Goal: Transaction & Acquisition: Purchase product/service

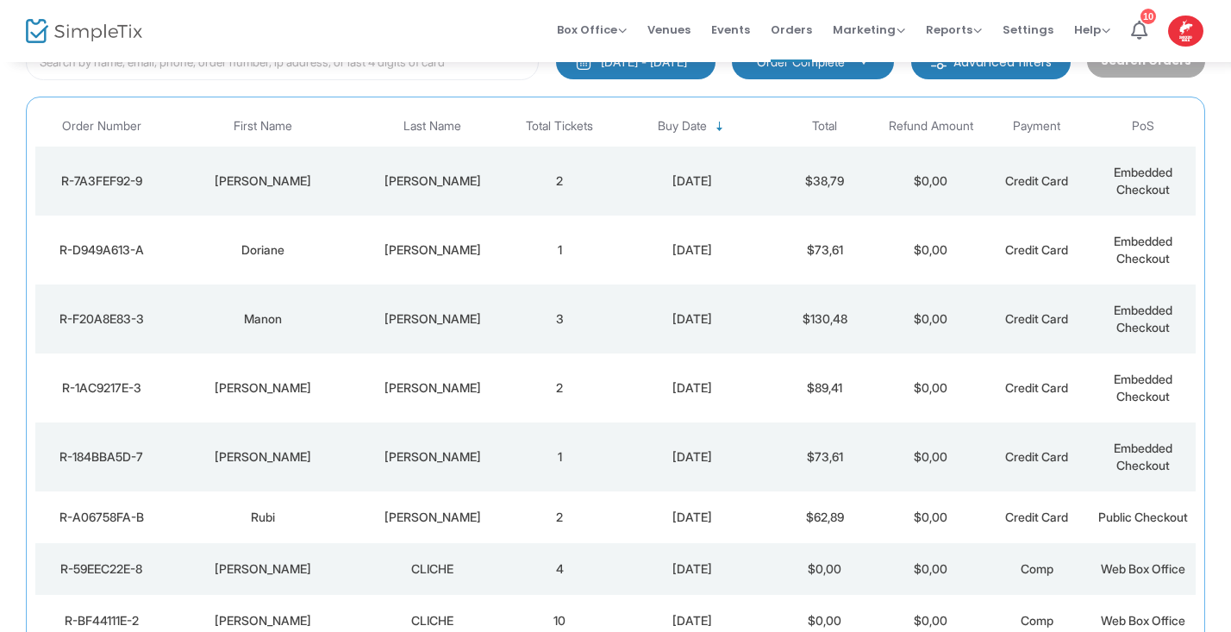
scroll to position [130, 0]
click at [280, 272] on td "Doriane" at bounding box center [263, 251] width 191 height 69
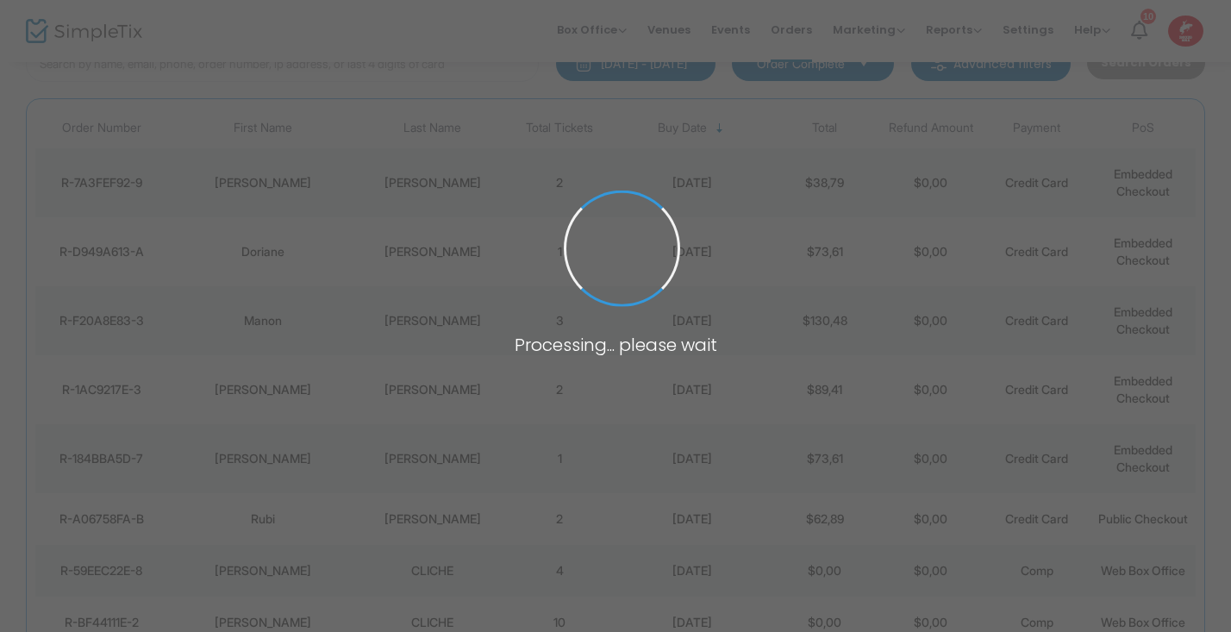
click at [280, 272] on span at bounding box center [615, 316] width 1231 height 632
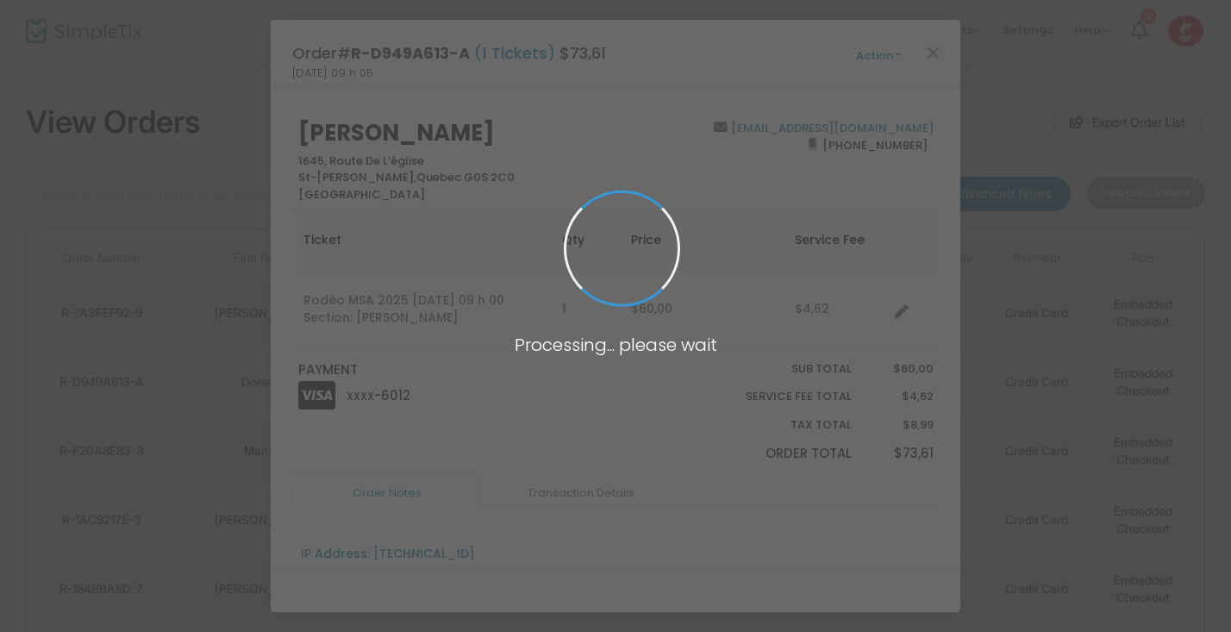
scroll to position [0, 0]
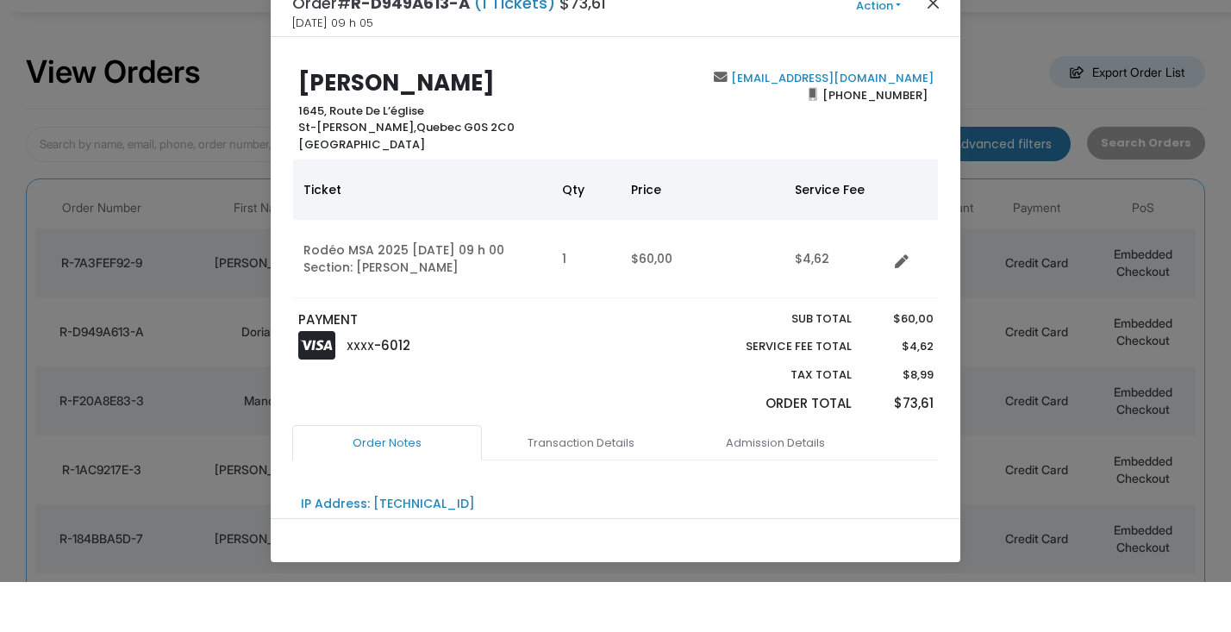
click at [930, 41] on button "Close" at bounding box center [934, 52] width 22 height 22
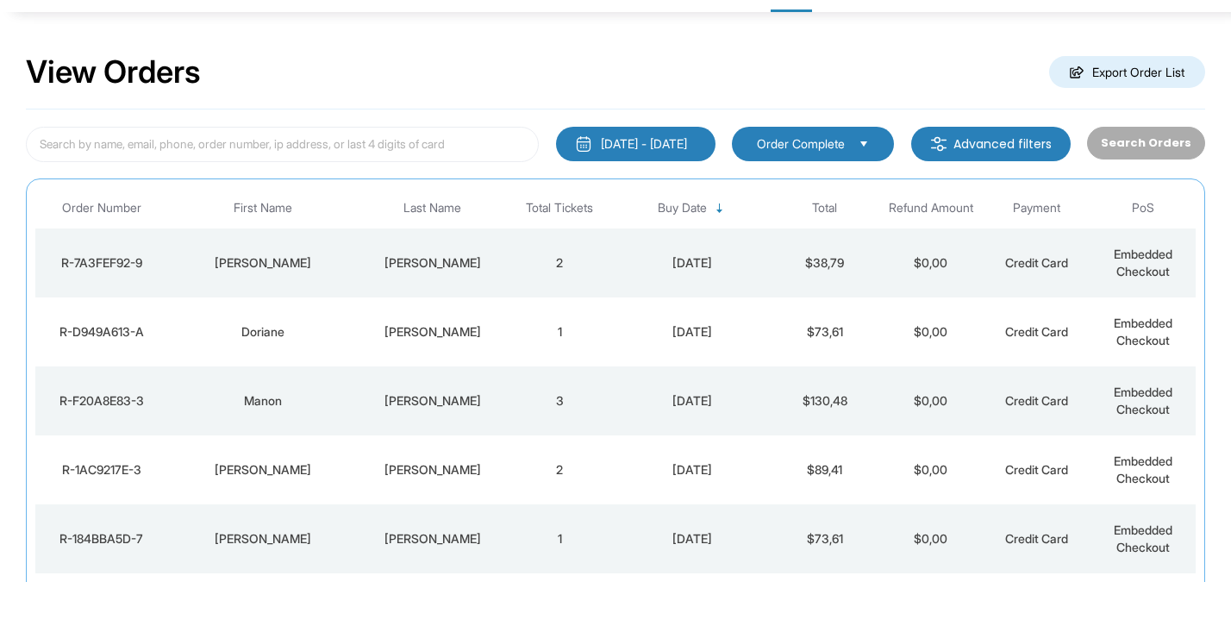
scroll to position [50, 0]
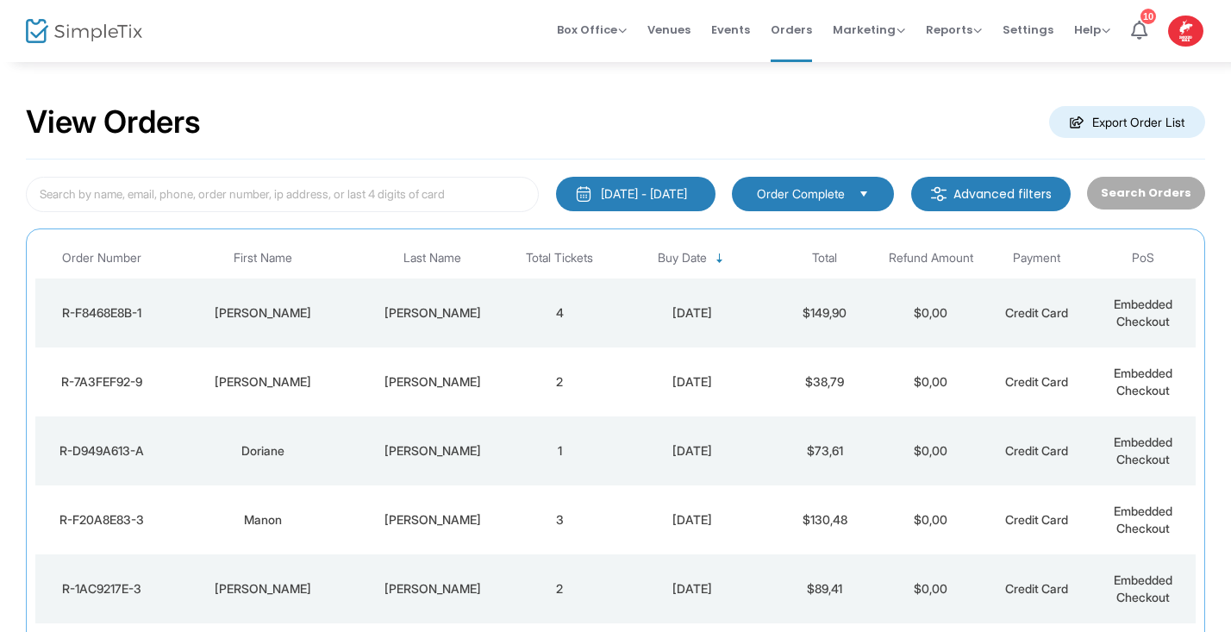
click at [228, 307] on div "[PERSON_NAME]" at bounding box center [263, 312] width 182 height 17
click at [0, 0] on span at bounding box center [0, 0] width 0 height 0
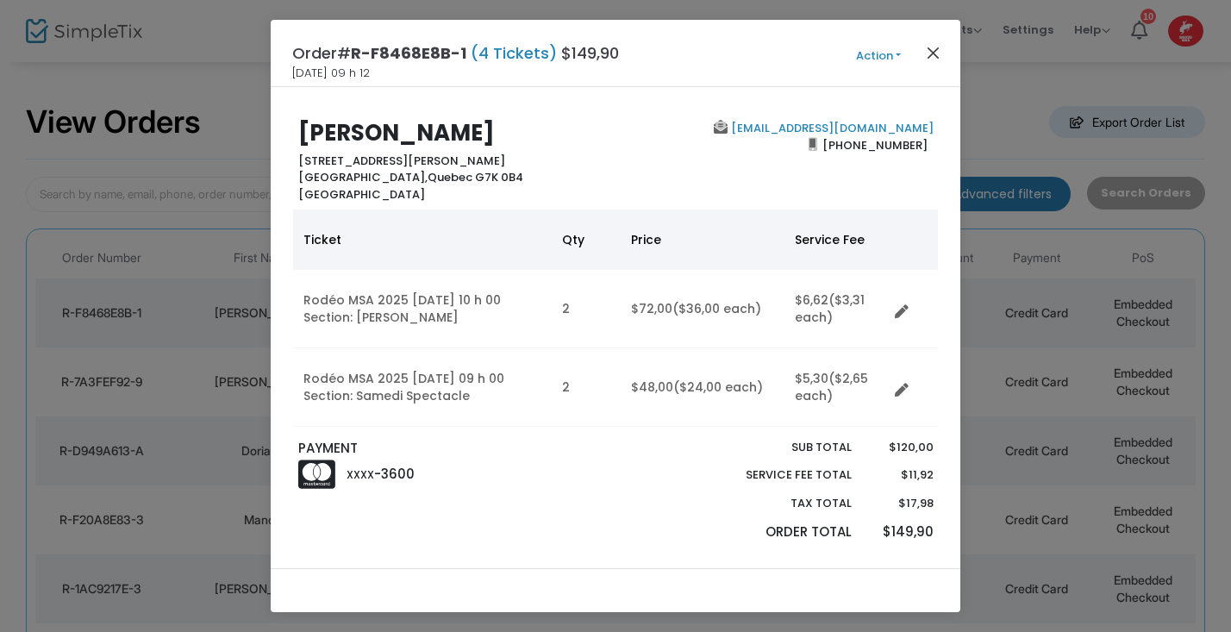
click at [933, 54] on button "Close" at bounding box center [934, 52] width 22 height 22
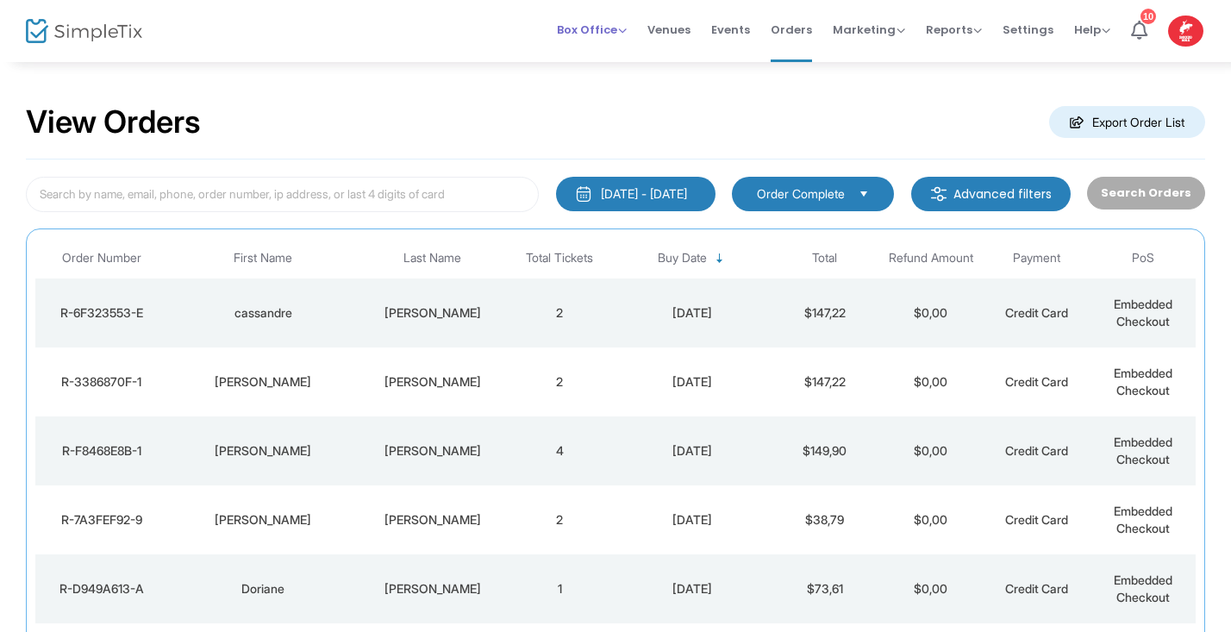
click at [627, 32] on span "Box Office" at bounding box center [592, 30] width 70 height 16
click at [617, 62] on li "Sell Tickets" at bounding box center [618, 58] width 123 height 34
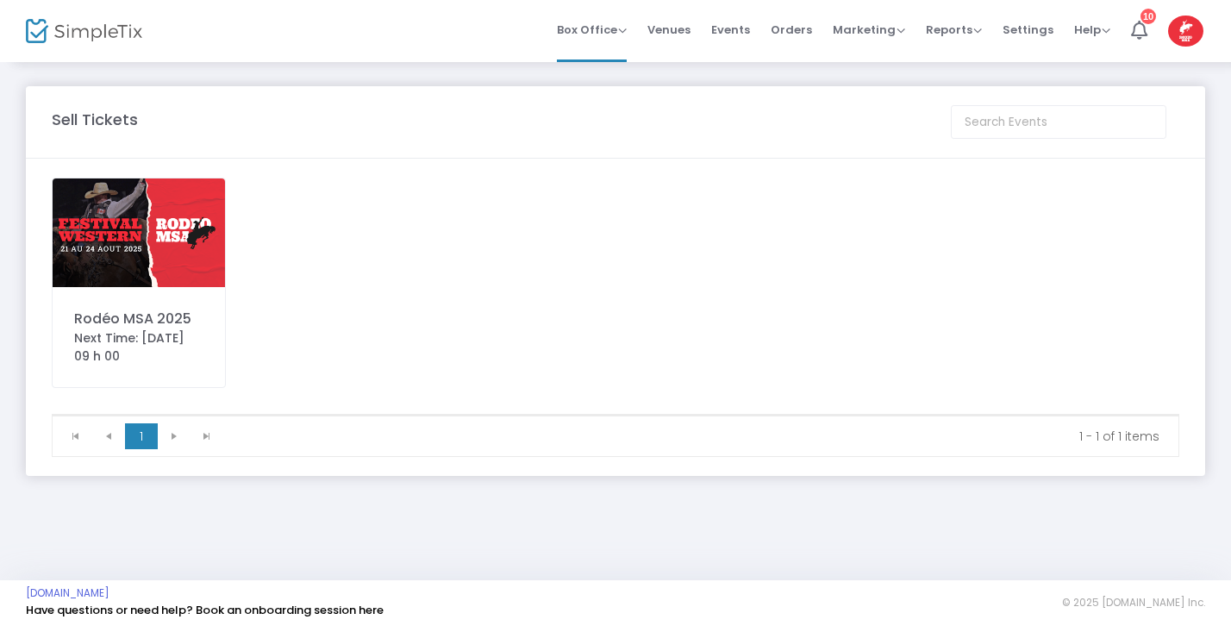
click at [168, 208] on img at bounding box center [139, 232] width 172 height 109
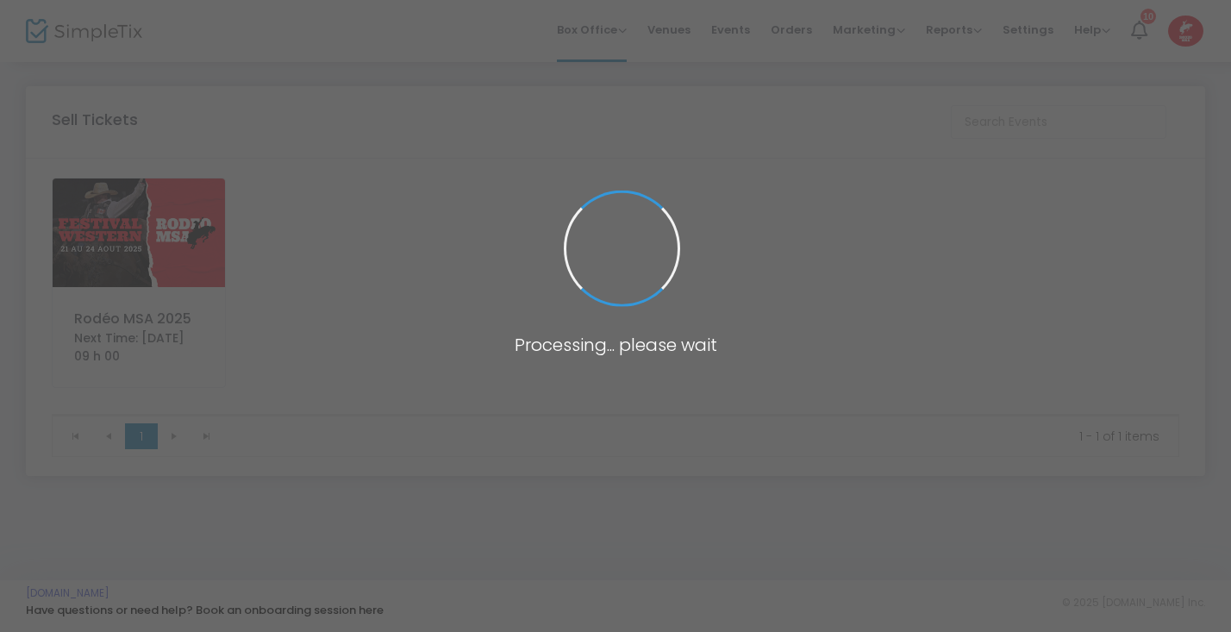
click at [168, 208] on span at bounding box center [615, 316] width 1231 height 632
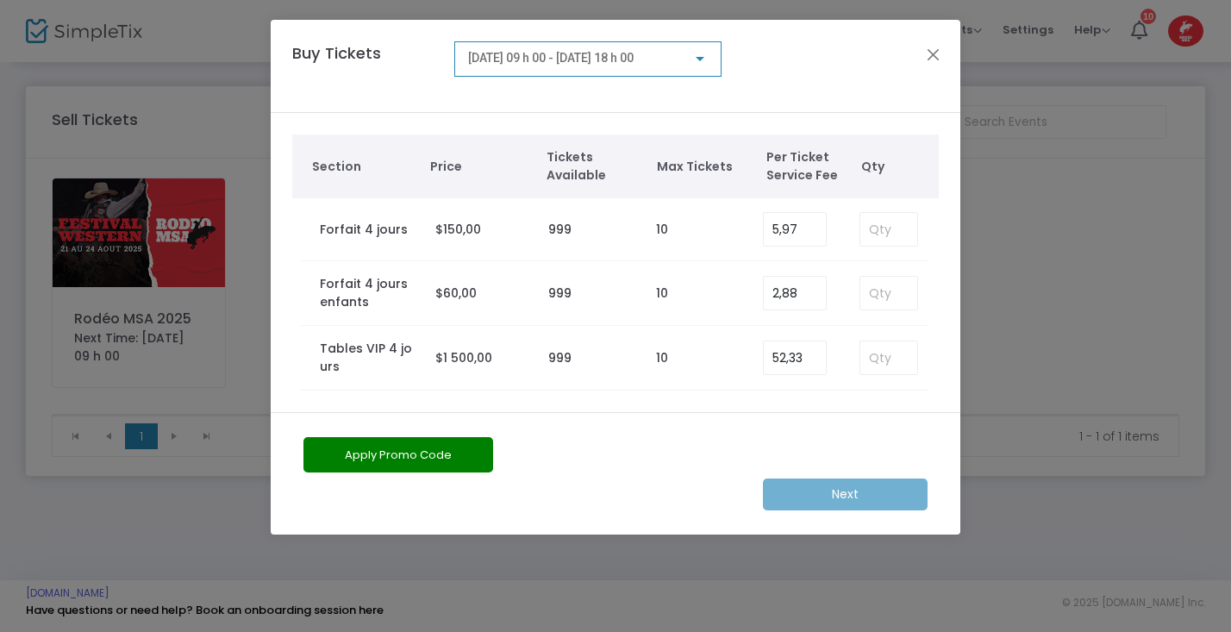
click at [704, 57] on div at bounding box center [700, 59] width 9 height 4
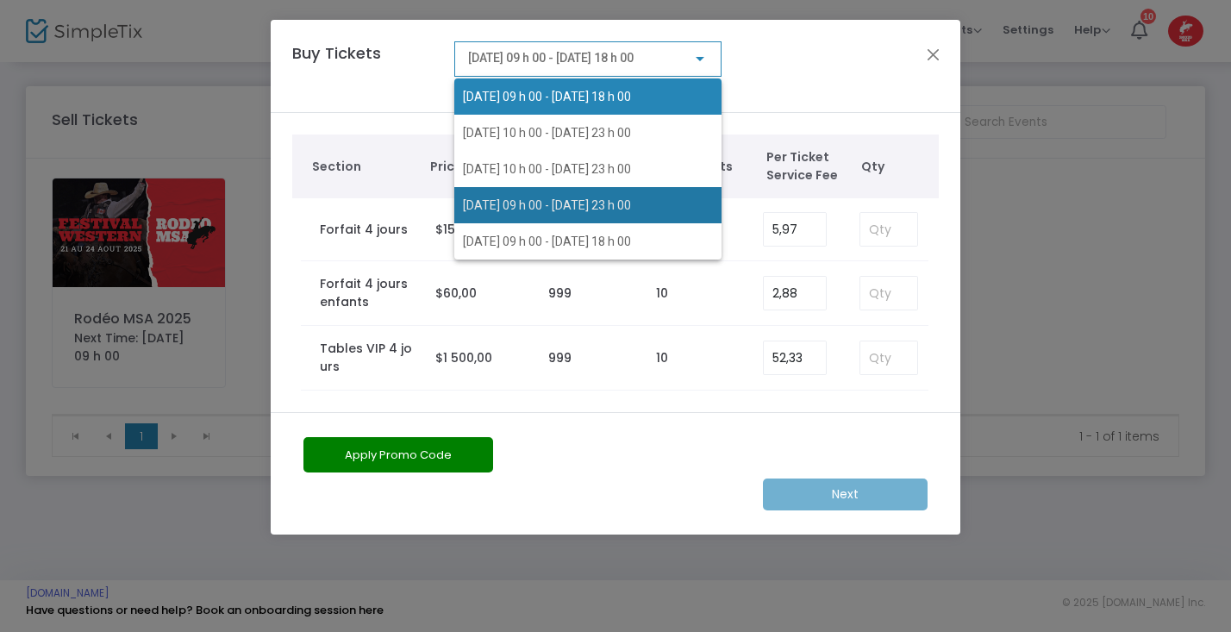
click at [631, 200] on span "2025-08-23 @ 09 h 00 - 2025-08-23 @ 23 h 00" at bounding box center [547, 205] width 168 height 14
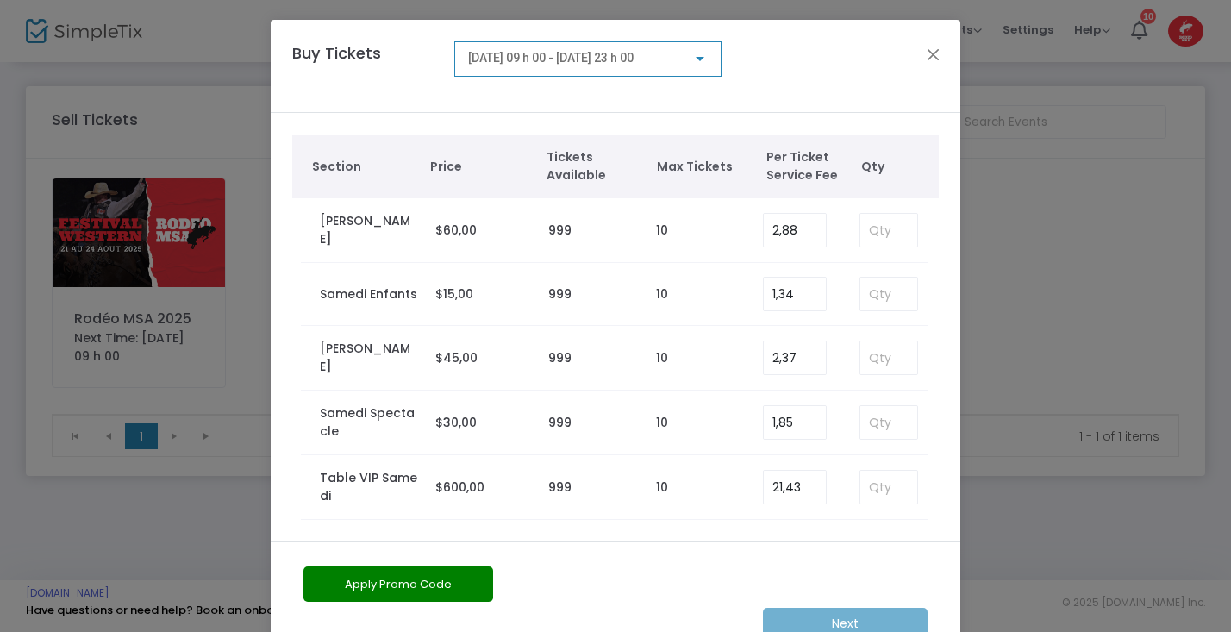
click at [697, 59] on div at bounding box center [700, 59] width 9 height 4
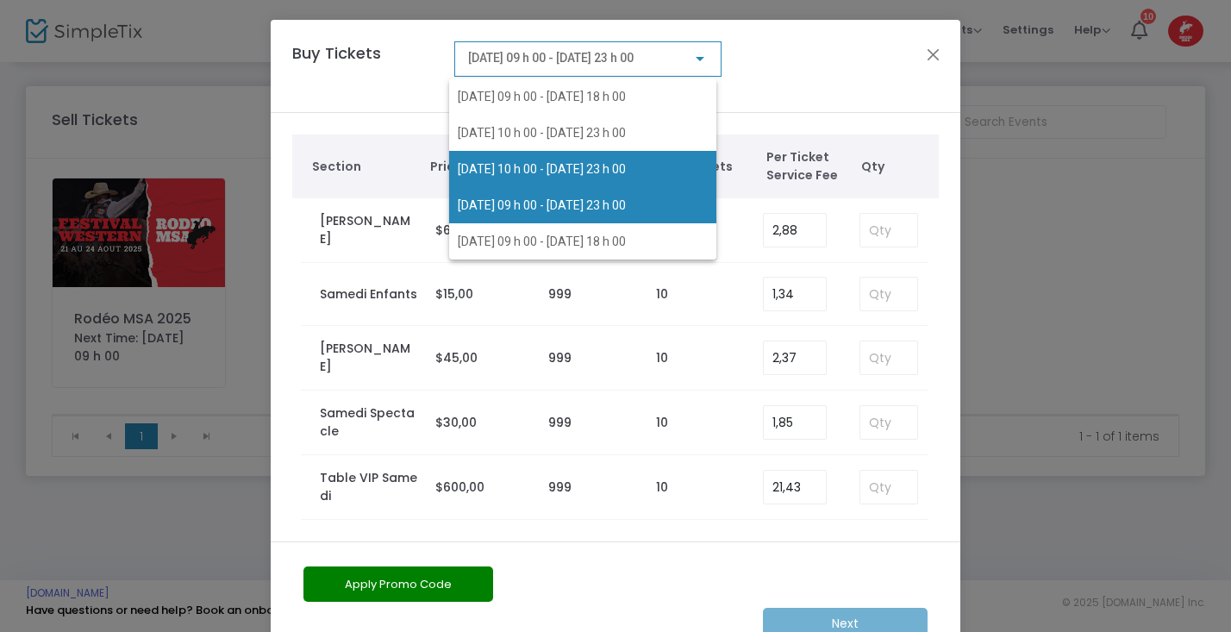
click at [575, 162] on span "2025-08-22 @ 10 h 00 - 2025-08-22 @ 23 h 00" at bounding box center [542, 169] width 168 height 14
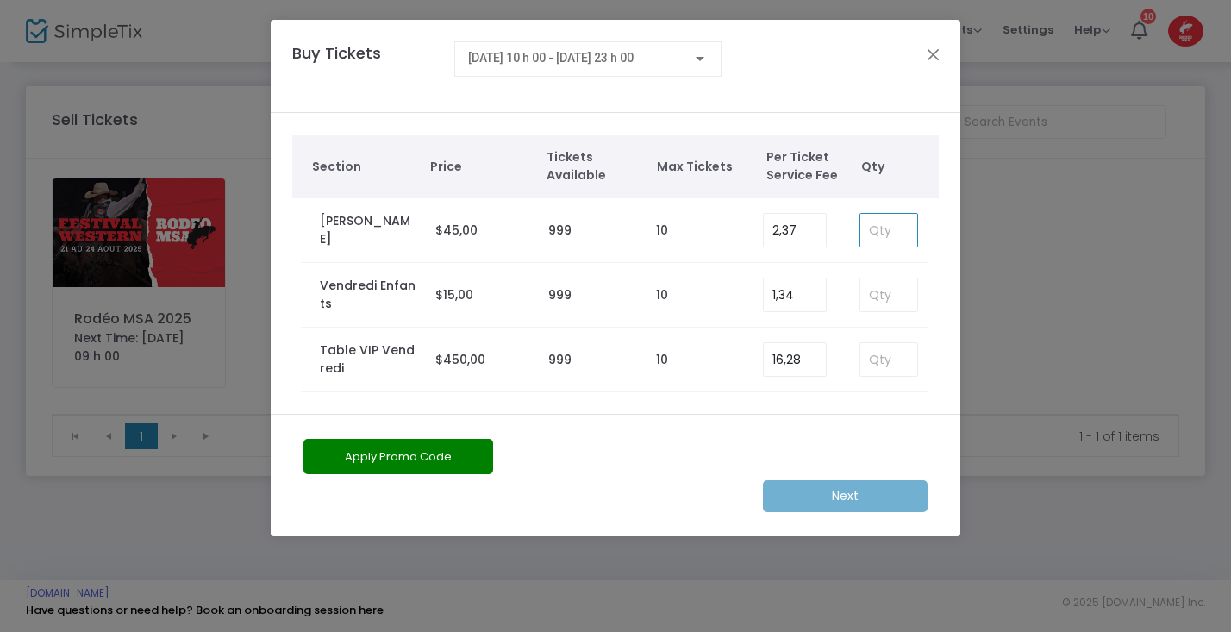
click at [884, 240] on input at bounding box center [889, 230] width 57 height 33
type input "1"
click at [450, 460] on button "Apply Promo Code" at bounding box center [399, 456] width 190 height 35
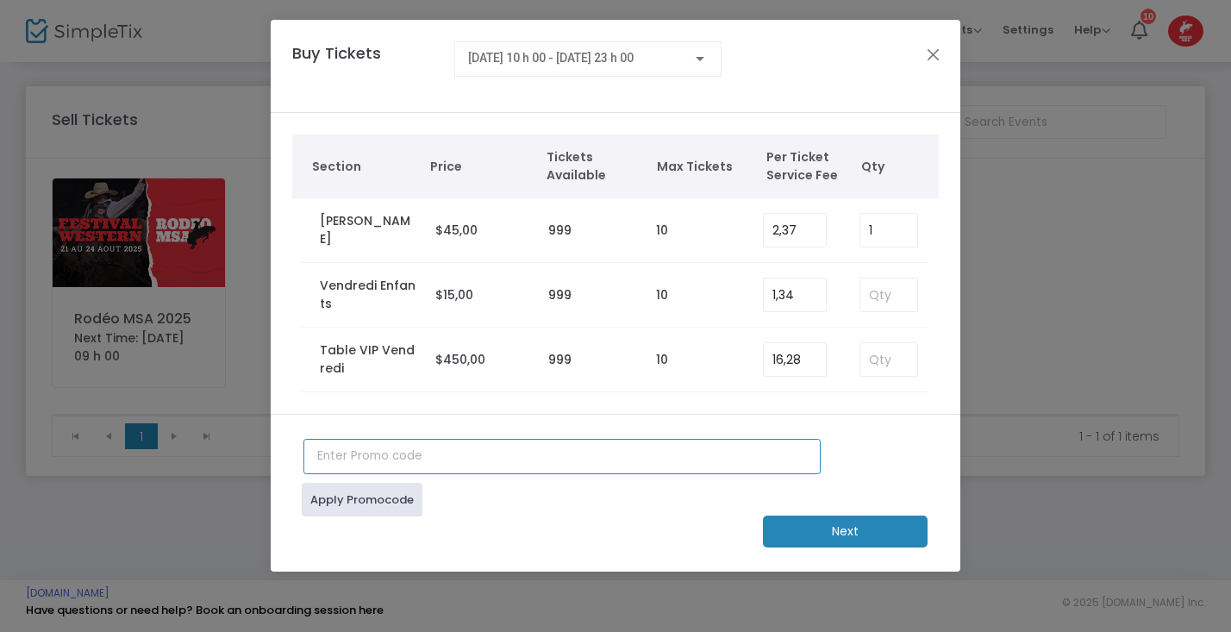
click at [439, 456] on input "text" at bounding box center [562, 456] width 517 height 35
type input "sophie2025"
click at [410, 501] on link "Apply Promocode" at bounding box center [362, 500] width 121 height 34
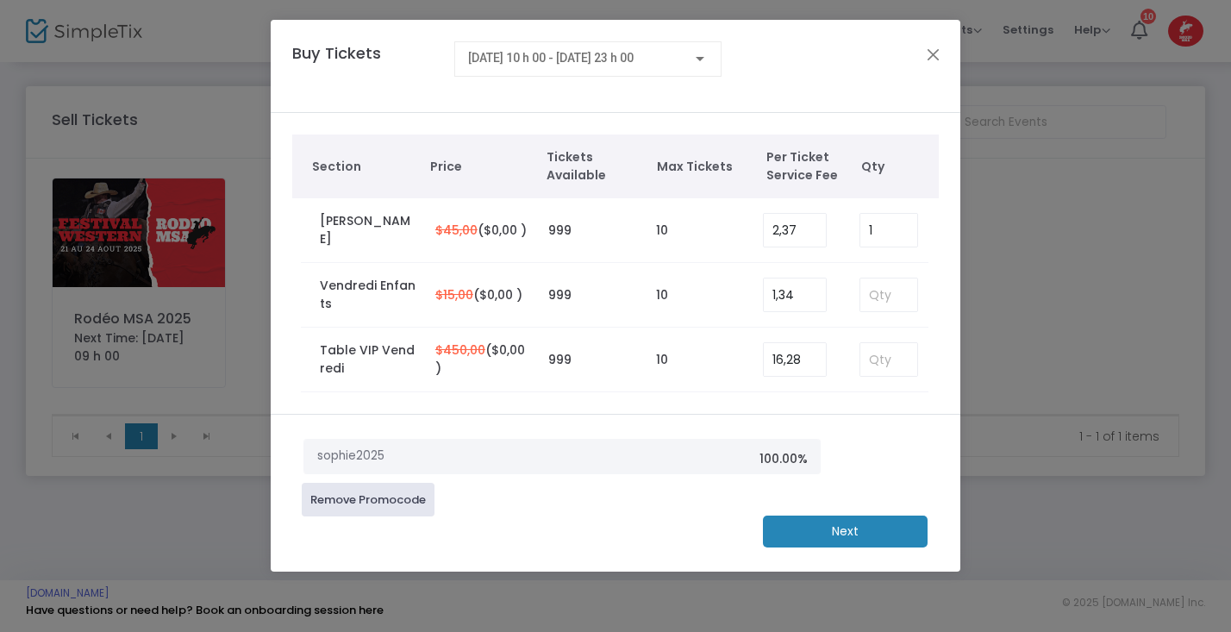
click at [886, 543] on m-button "Next" at bounding box center [845, 532] width 165 height 32
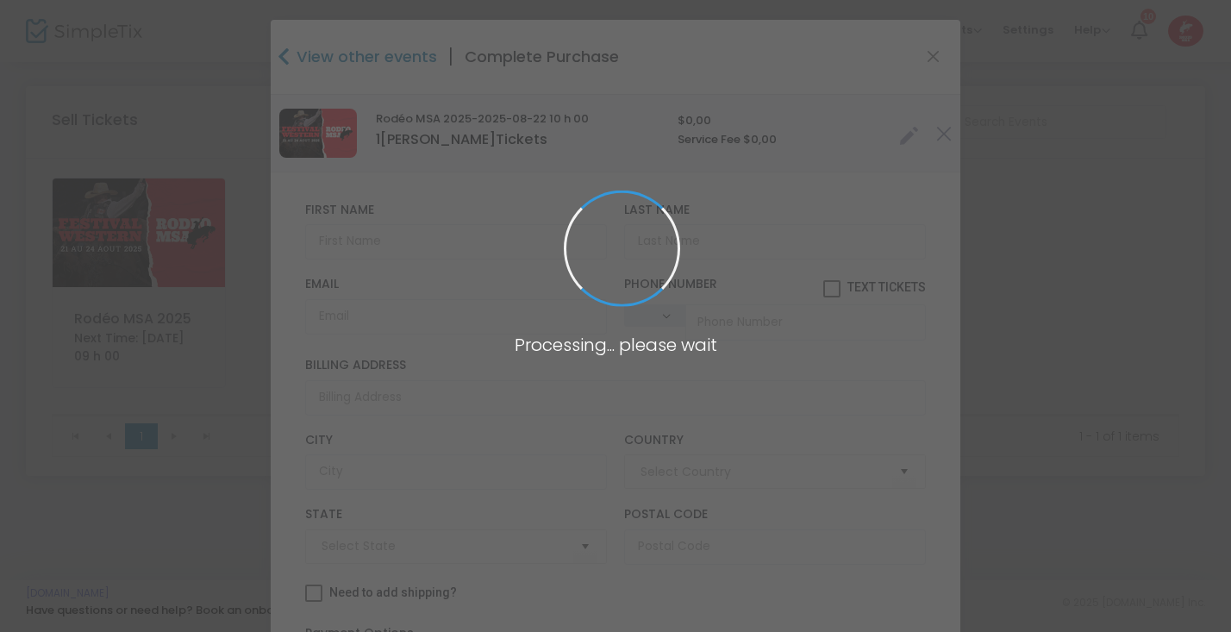
type input "[GEOGRAPHIC_DATA]"
type input "Quebec"
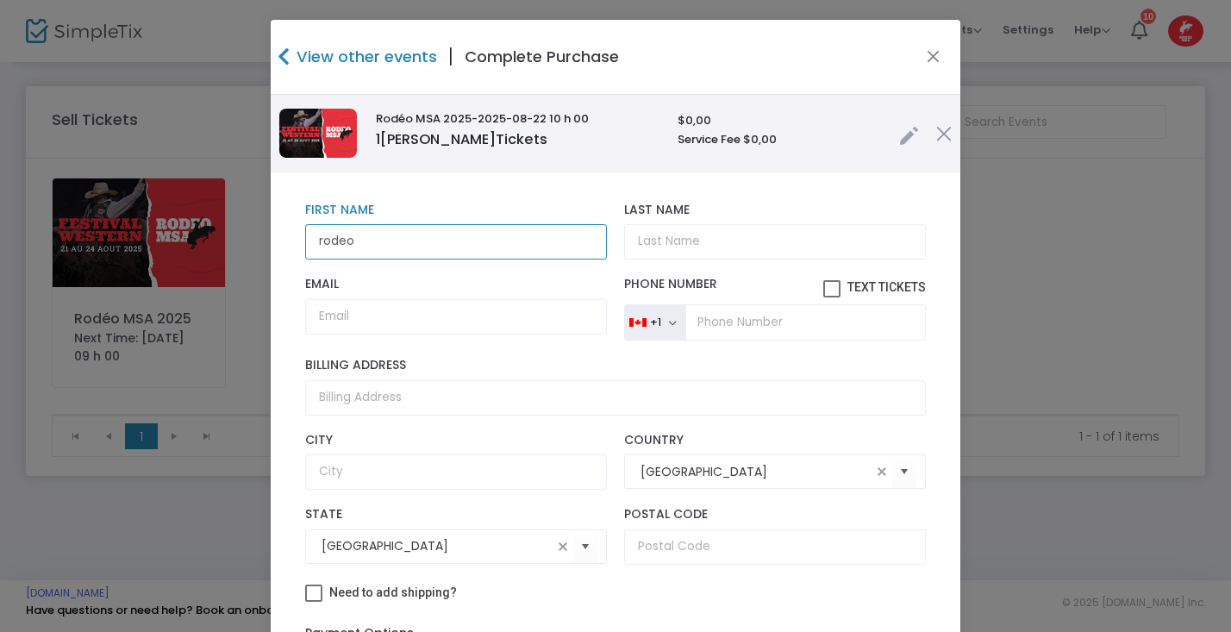
type input "rodeo"
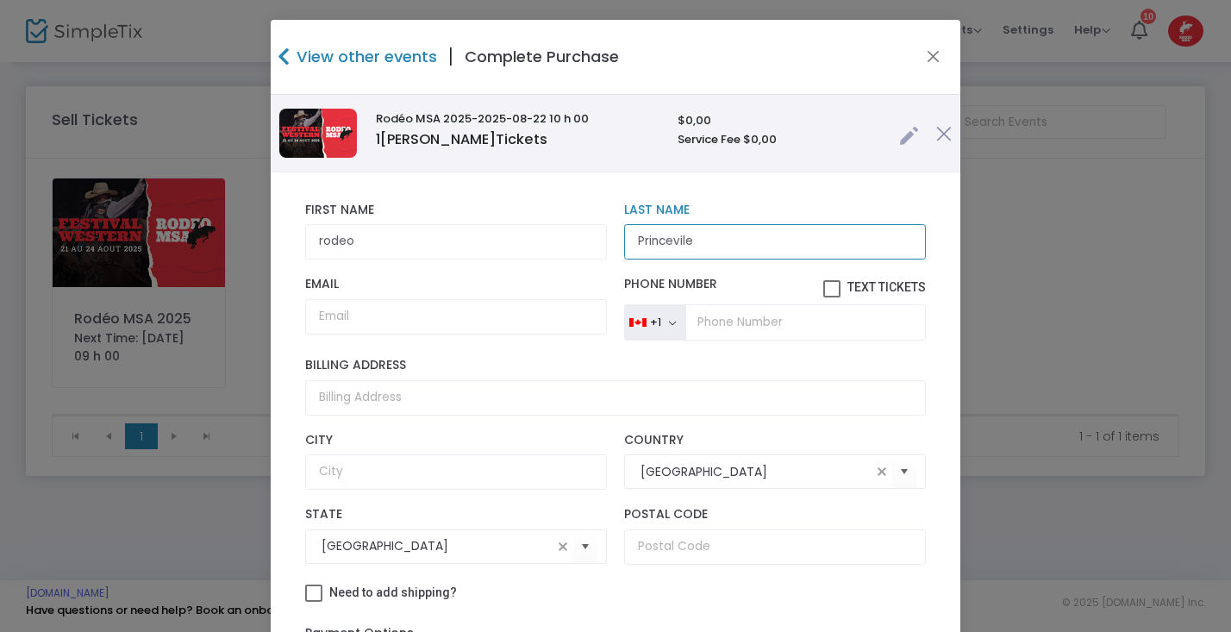
click at [677, 243] on input "Princevile" at bounding box center [775, 241] width 302 height 35
type input "Princeville"
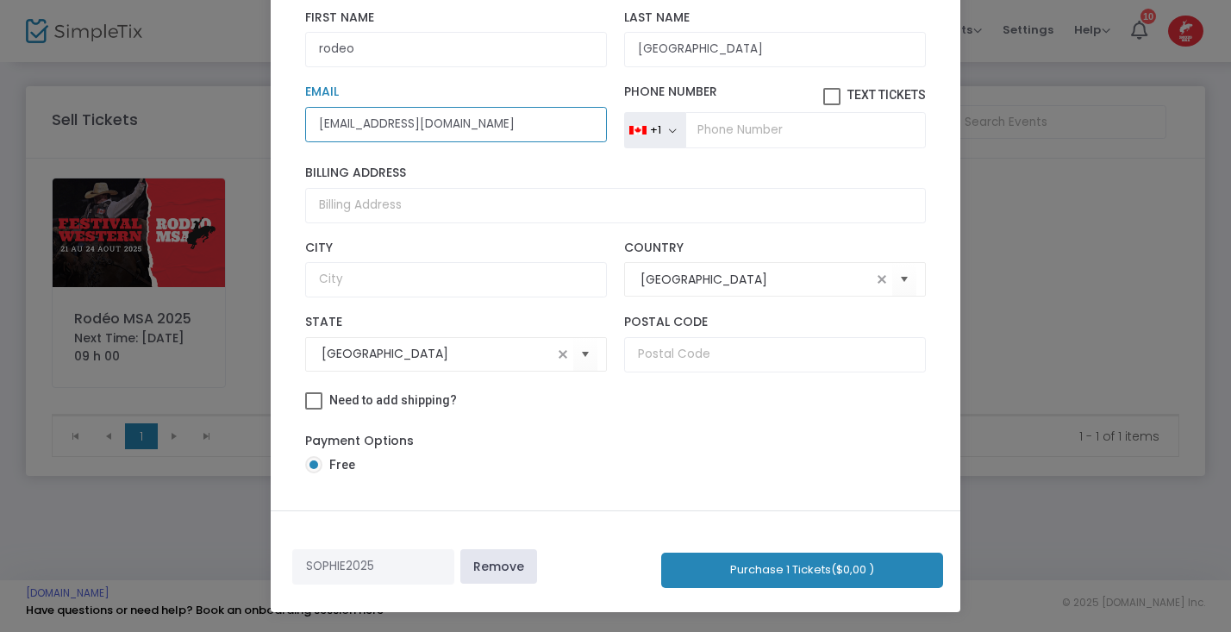
scroll to position [183, 0]
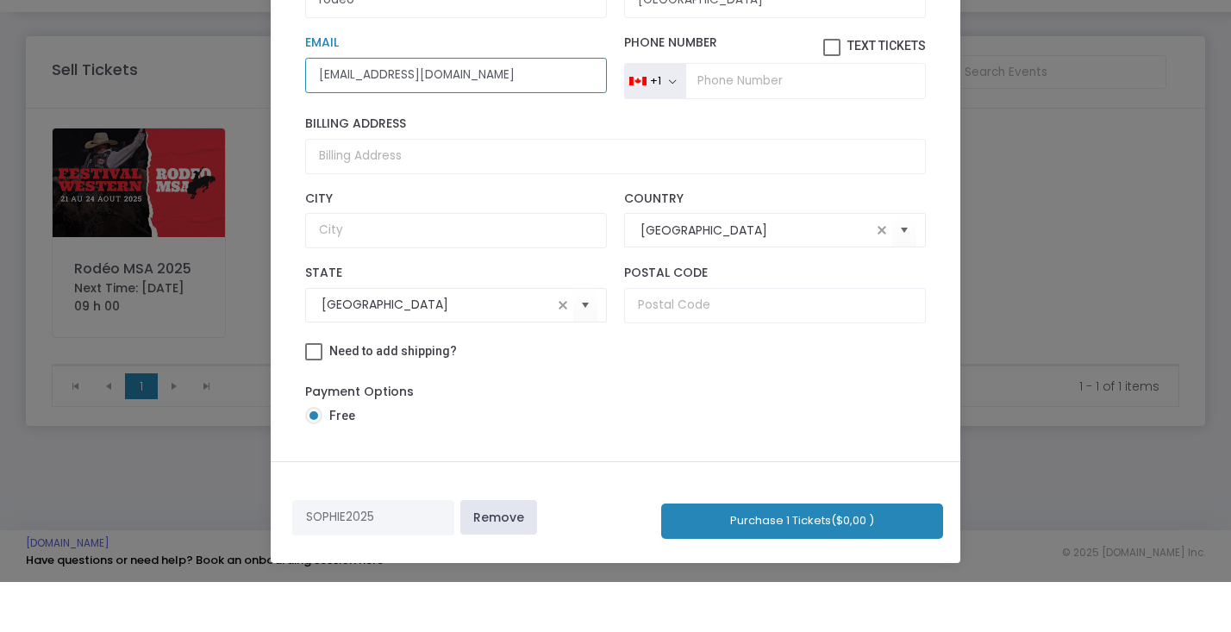
type input "alainb11@live.ca"
click at [841, 554] on button "Purchase 1 Tickets ($0,00 )" at bounding box center [802, 571] width 282 height 35
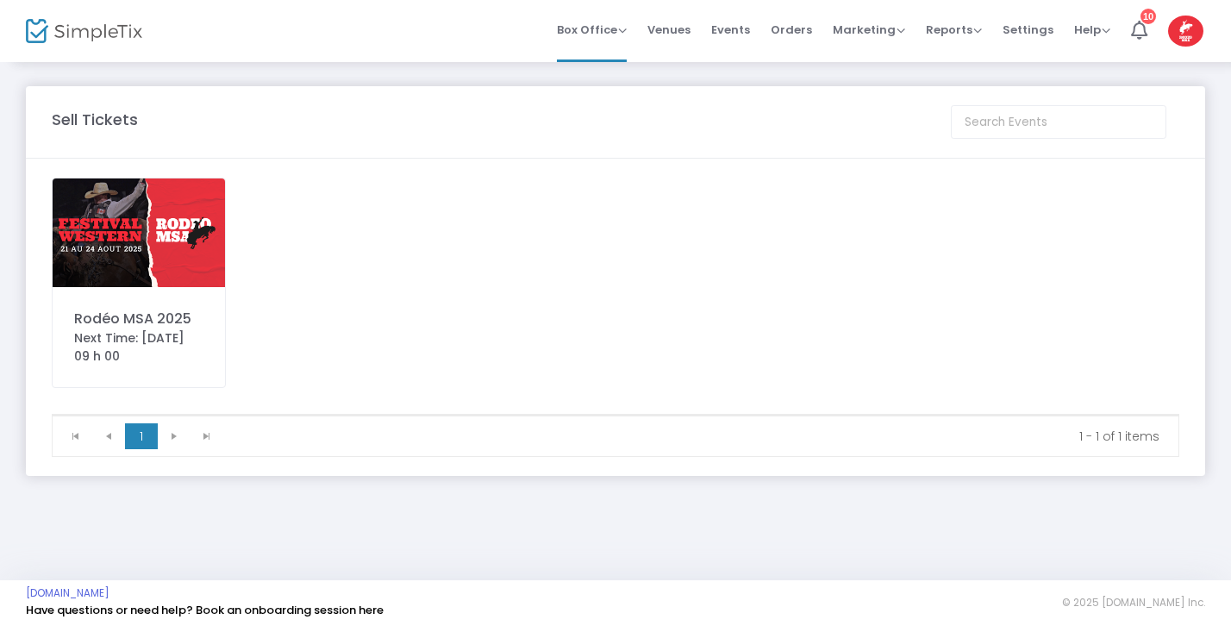
click at [152, 212] on img at bounding box center [139, 232] width 172 height 109
